Goal: Task Accomplishment & Management: Manage account settings

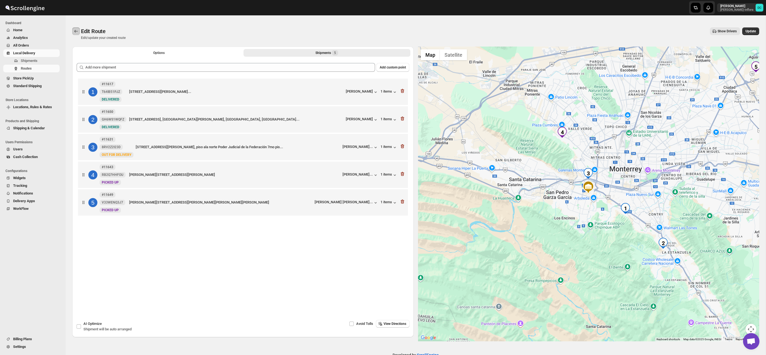
click at [76, 31] on icon "Routes" at bounding box center [75, 30] width 5 height 5
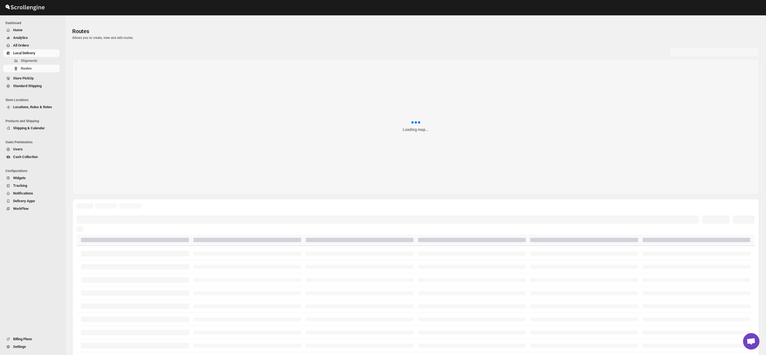
click at [31, 44] on span "All Orders" at bounding box center [35, 45] width 45 height 5
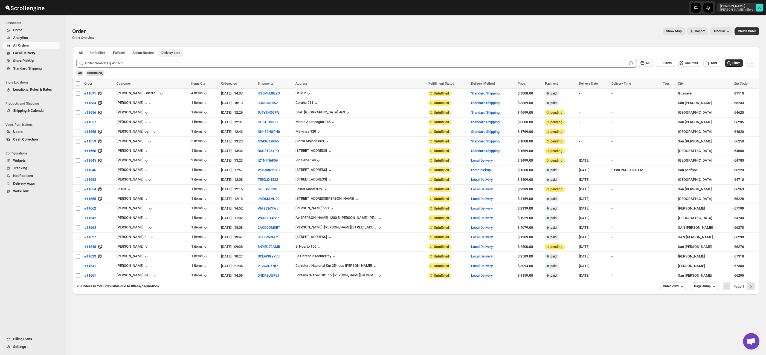
click at [180, 53] on span "Delivery date" at bounding box center [170, 53] width 19 height 4
click at [44, 61] on span "Shipments" at bounding box center [40, 60] width 38 height 5
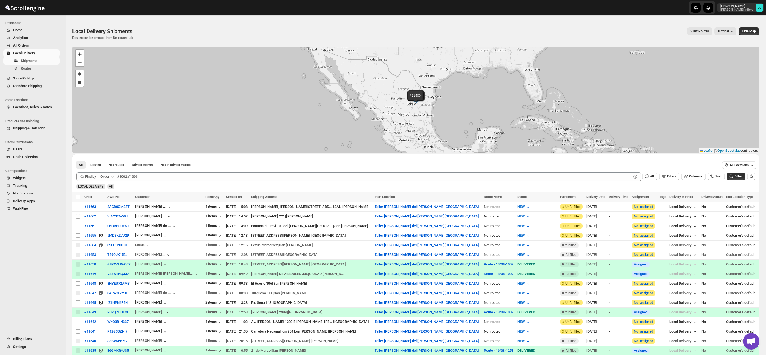
click at [40, 47] on span "All Orders" at bounding box center [35, 45] width 45 height 5
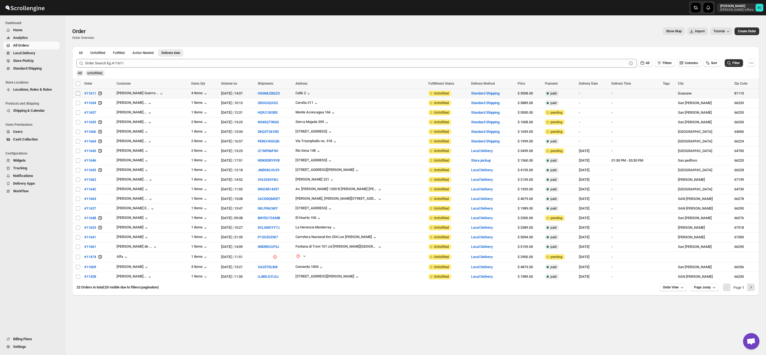
click at [79, 94] on input "Select order" at bounding box center [78, 93] width 4 height 4
checkbox input "true"
click at [77, 103] on input "Select order" at bounding box center [78, 103] width 4 height 4
checkbox input "true"
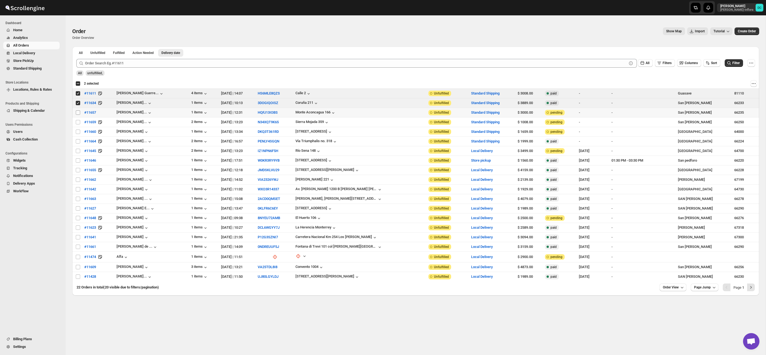
click at [77, 112] on input "Select order" at bounding box center [78, 112] width 4 height 4
checkbox input "true"
click at [78, 123] on input "Select order" at bounding box center [78, 122] width 4 height 4
checkbox input "true"
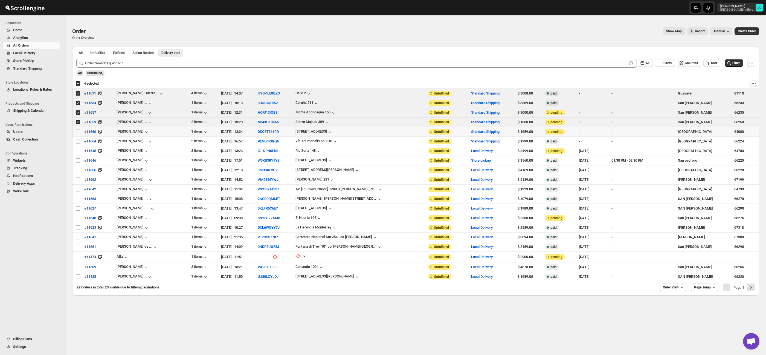
click at [79, 131] on input "Select order" at bounding box center [78, 131] width 4 height 4
checkbox input "true"
click at [78, 142] on input "Select order" at bounding box center [78, 141] width 4 height 4
checkbox input "true"
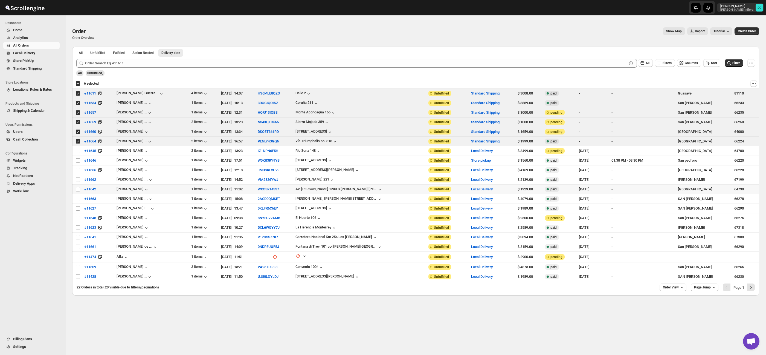
drag, startPoint x: 78, startPoint y: 190, endPoint x: 78, endPoint y: 193, distance: 3.6
click at [78, 190] on input "Select order" at bounding box center [78, 189] width 4 height 4
checkbox input "true"
drag, startPoint x: 79, startPoint y: 200, endPoint x: 79, endPoint y: 205, distance: 5.5
click at [79, 200] on input "Select order" at bounding box center [78, 198] width 4 height 4
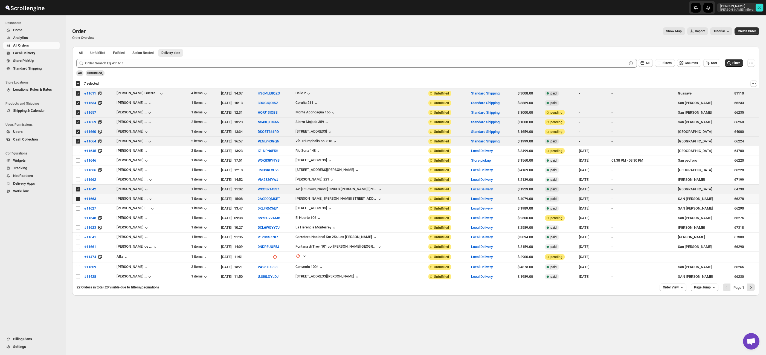
checkbox input "true"
click at [78, 207] on input "Select order" at bounding box center [78, 208] width 4 height 4
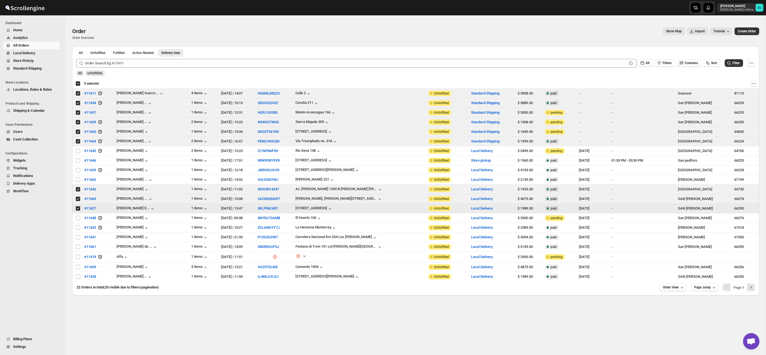
click at [78, 207] on input "Select order" at bounding box center [78, 208] width 4 height 4
checkbox input "false"
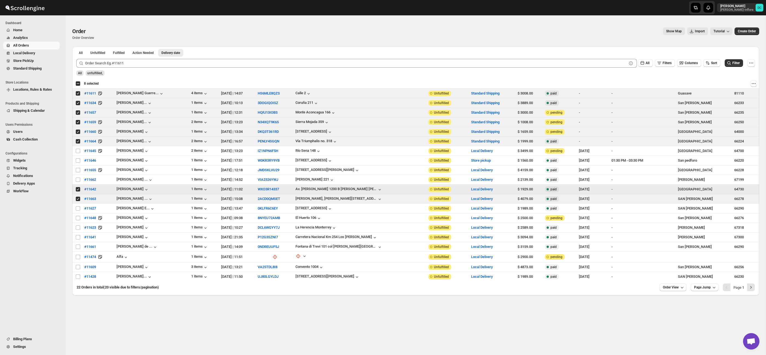
click at [78, 189] on input "Select order" at bounding box center [78, 189] width 4 height 4
checkbox input "false"
